Goal: Task Accomplishment & Management: Use online tool/utility

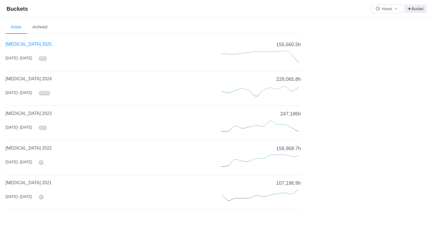
click at [23, 42] on span "[MEDICAL_DATA] 2025" at bounding box center [28, 44] width 46 height 5
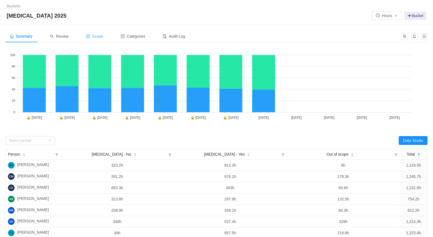
click at [99, 34] on span "Scope" at bounding box center [94, 36] width 17 height 4
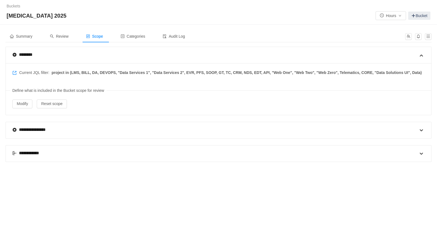
click at [29, 150] on div "**********" at bounding box center [28, 153] width 32 height 7
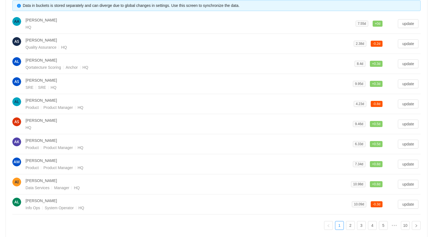
scroll to position [210, 0]
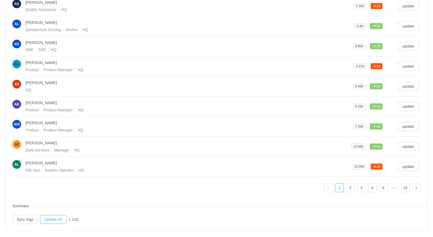
click at [51, 215] on button "Update All" at bounding box center [53, 219] width 26 height 9
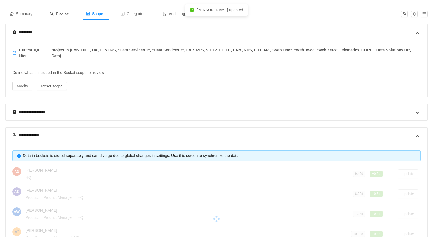
scroll to position [0, 0]
